Goal: Navigation & Orientation: Find specific page/section

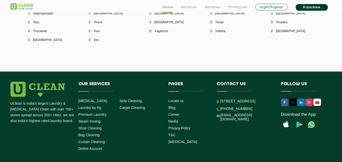
scroll to position [1440, 0]
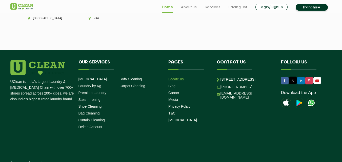
click at [183, 77] on link "Locate us" at bounding box center [176, 79] width 15 height 4
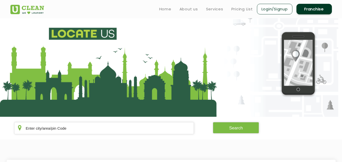
click at [82, 135] on section "Search" at bounding box center [171, 128] width 342 height 23
click at [84, 127] on input "text" at bounding box center [104, 128] width 180 height 12
type input "kota"
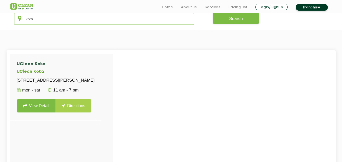
scroll to position [117, 0]
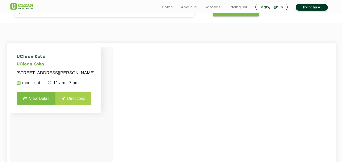
click at [34, 105] on link "View Detail" at bounding box center [36, 98] width 39 height 13
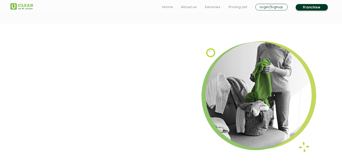
scroll to position [568, 0]
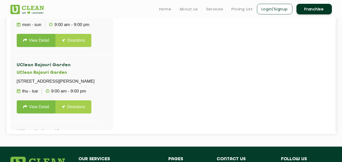
scroll to position [302, 0]
